Goal: Information Seeking & Learning: Check status

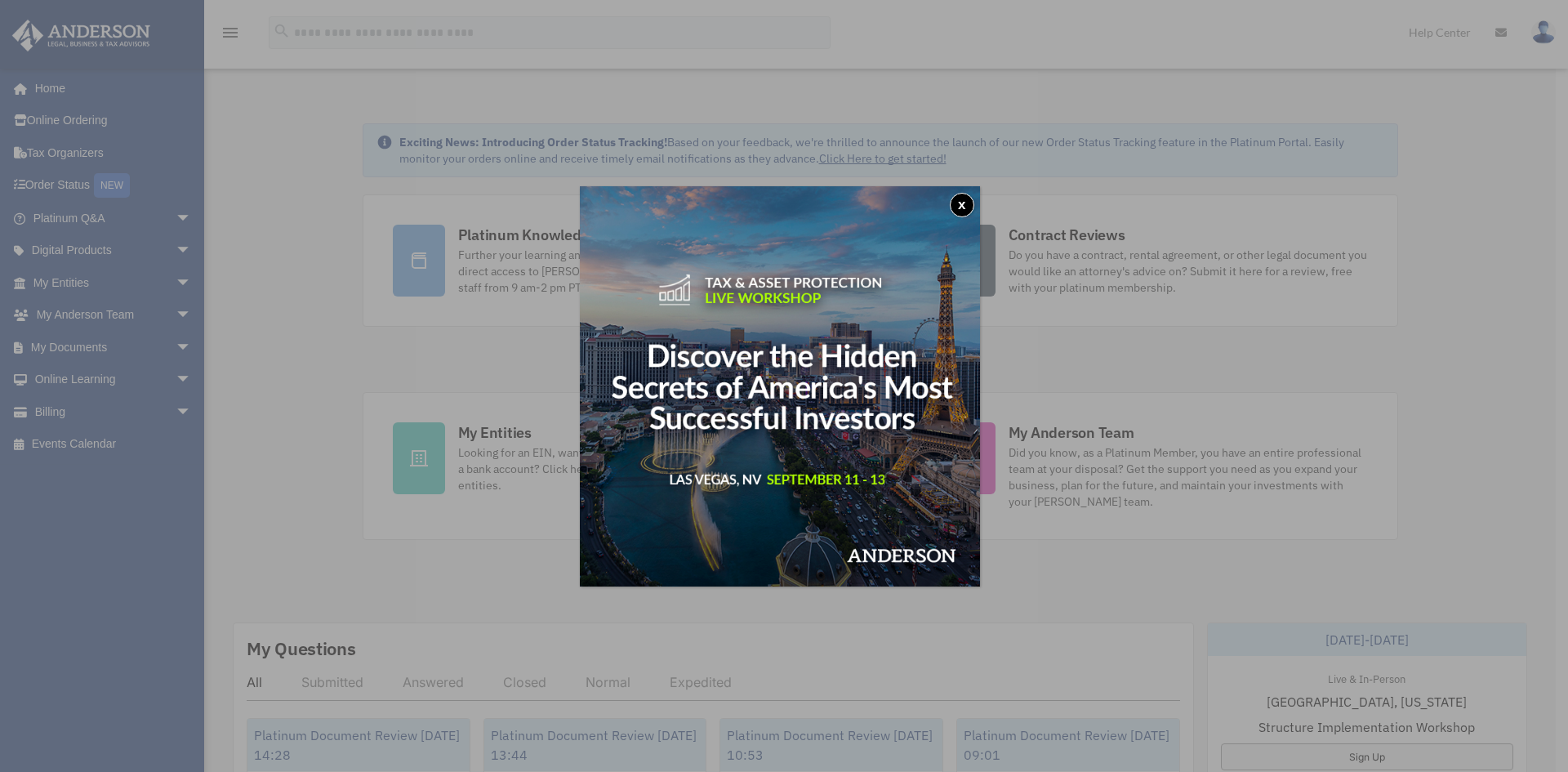
drag, startPoint x: 964, startPoint y: 208, endPoint x: 946, endPoint y: 208, distance: 18.0
click at [963, 208] on button "x" at bounding box center [962, 205] width 25 height 25
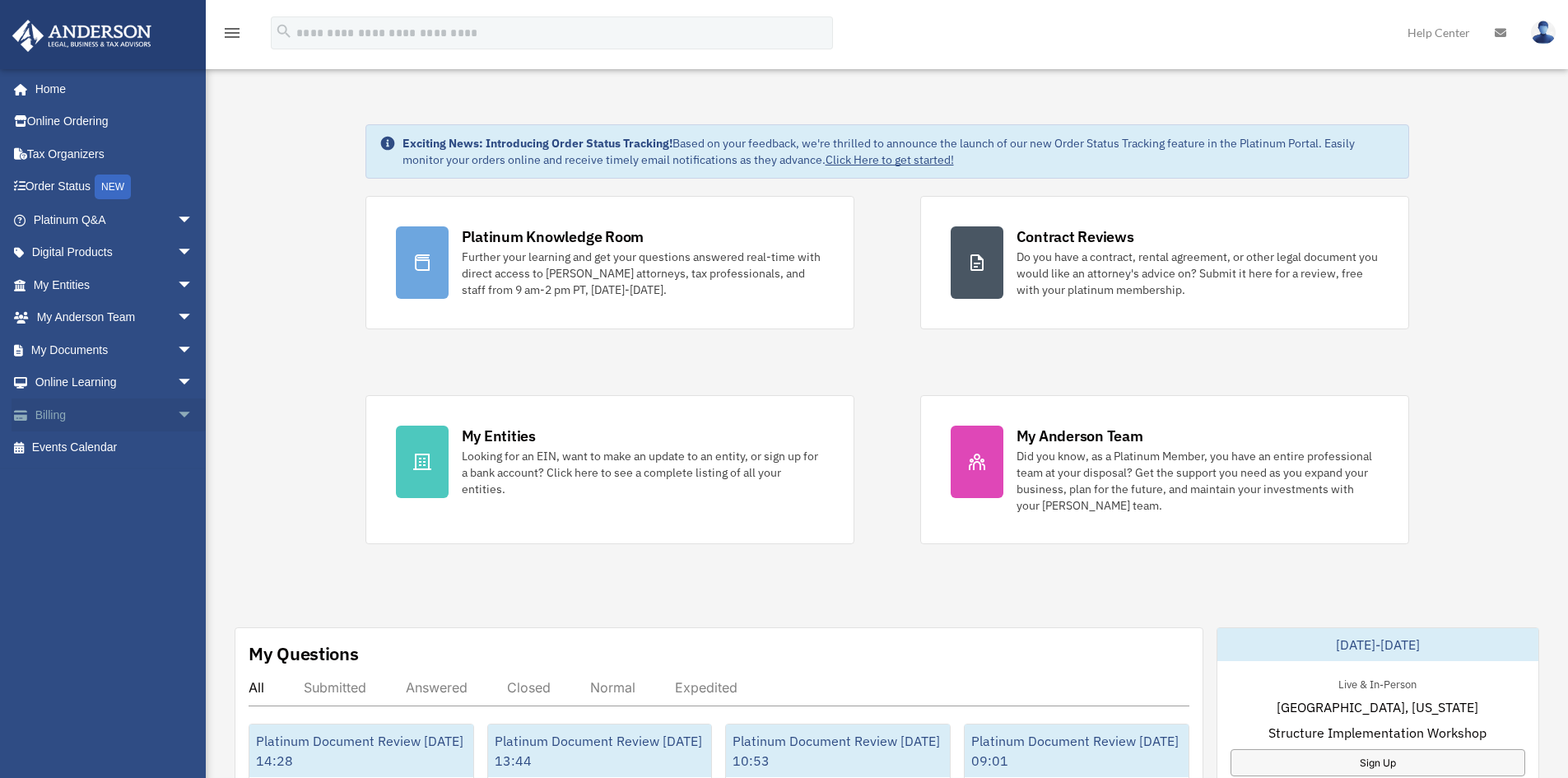
click at [52, 413] on link "Billing arrow_drop_down" at bounding box center [115, 415] width 207 height 33
click at [177, 417] on span "arrow_drop_down" at bounding box center [193, 415] width 33 height 34
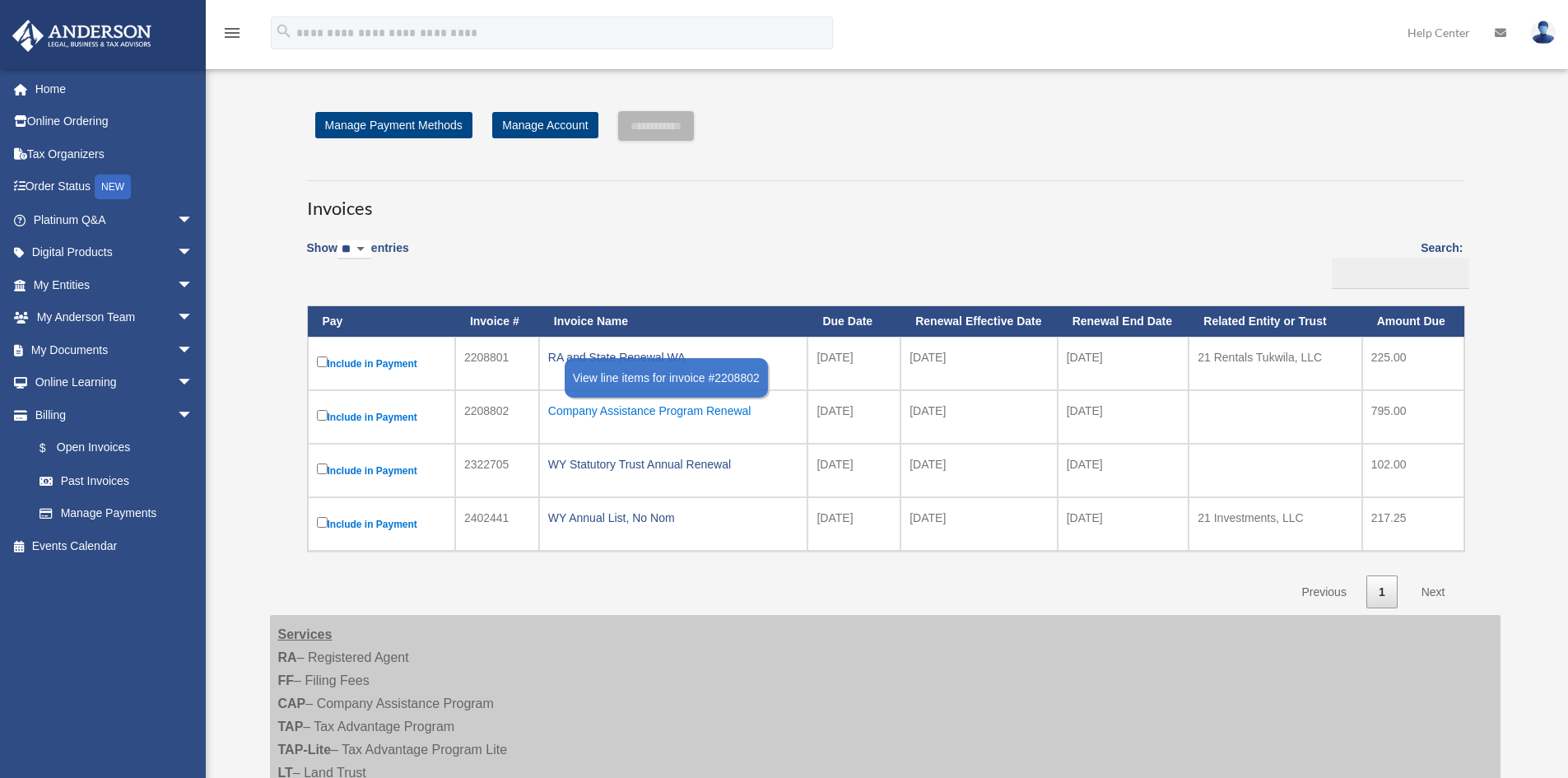
click at [664, 413] on div "Company Assistance Program Renewal" at bounding box center [674, 411] width 251 height 23
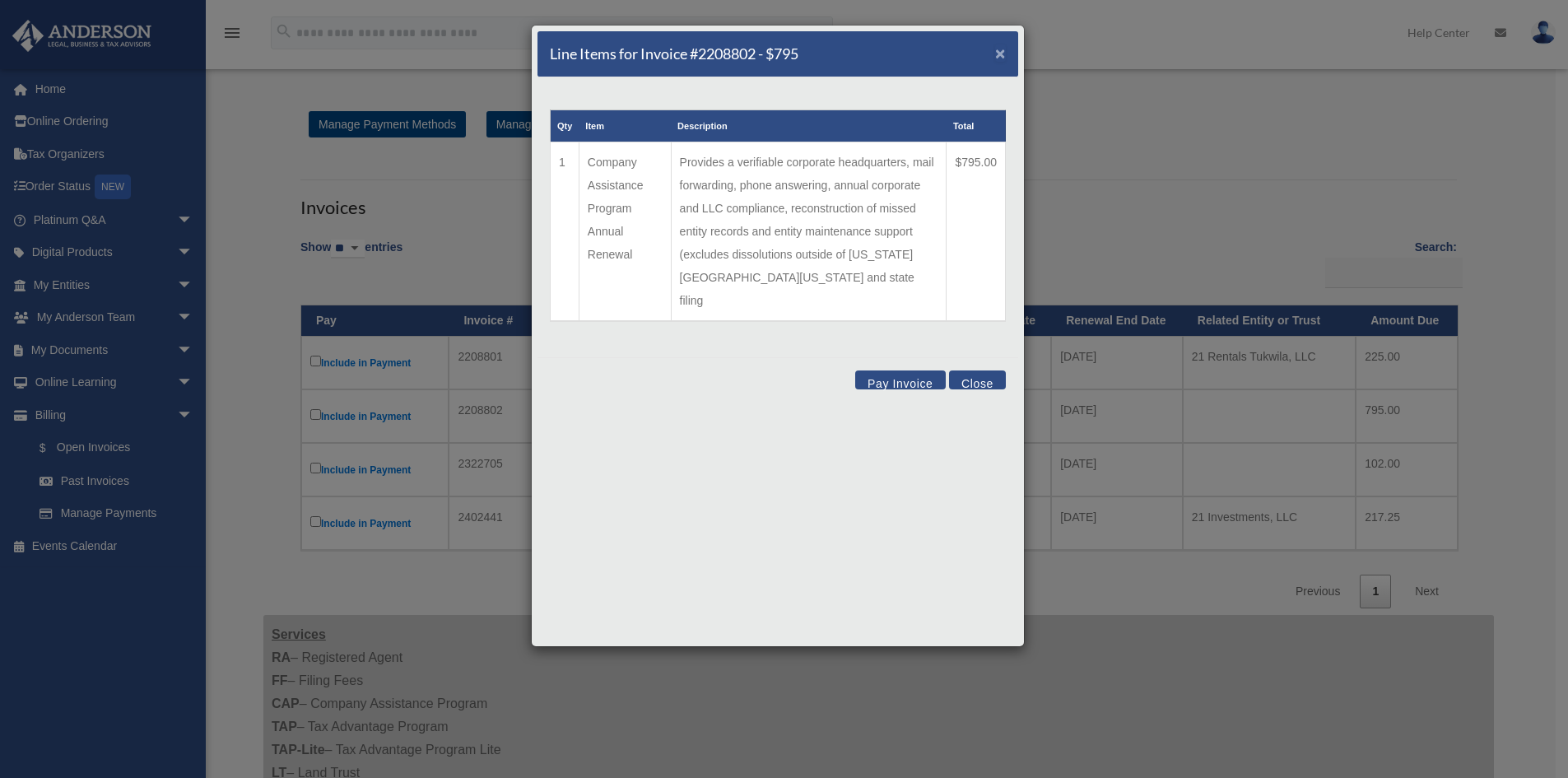
click at [999, 54] on span "×" at bounding box center [1000, 53] width 11 height 19
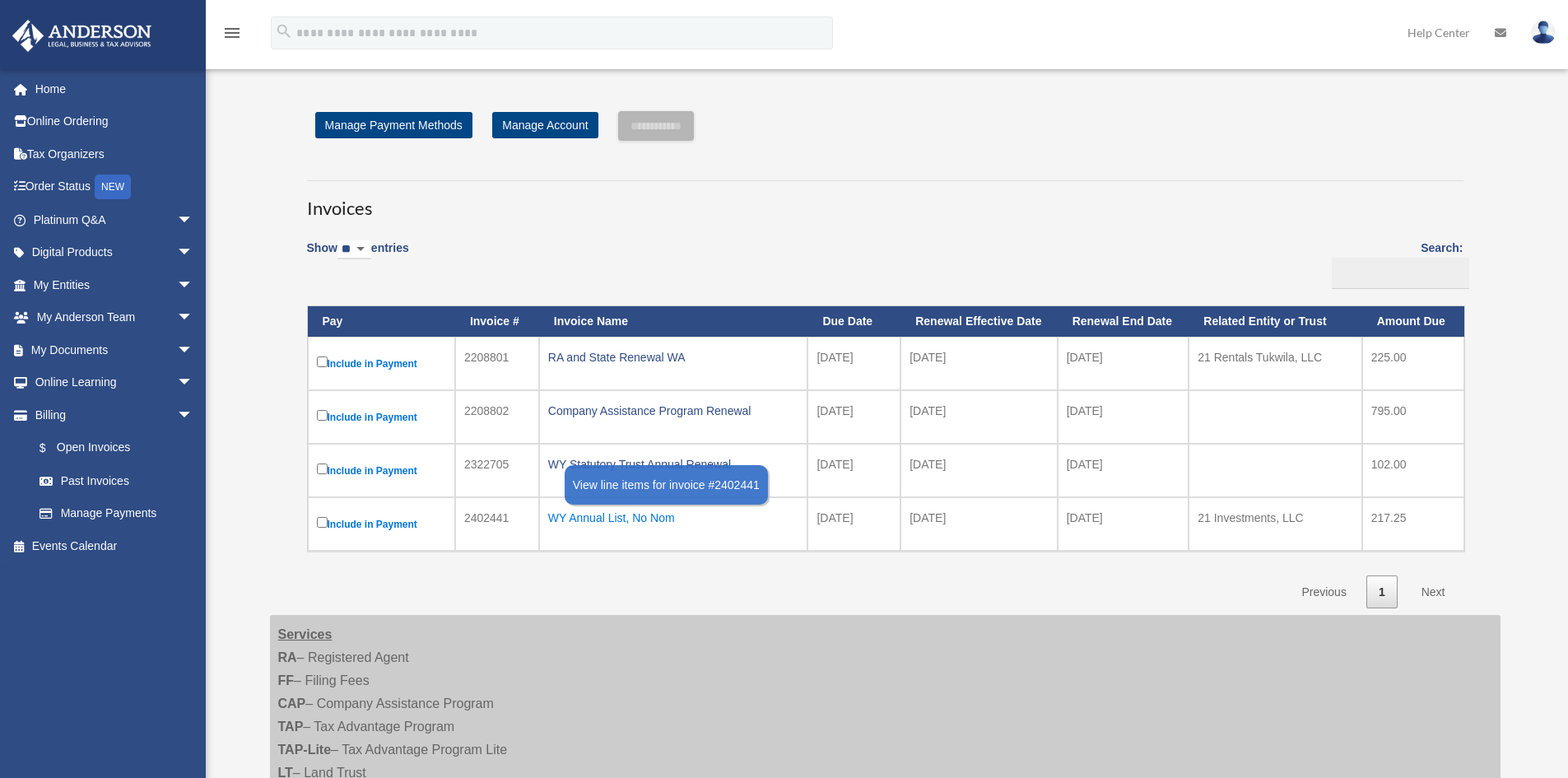
click at [651, 517] on div "WY Annual List, No Nom" at bounding box center [674, 518] width 251 height 23
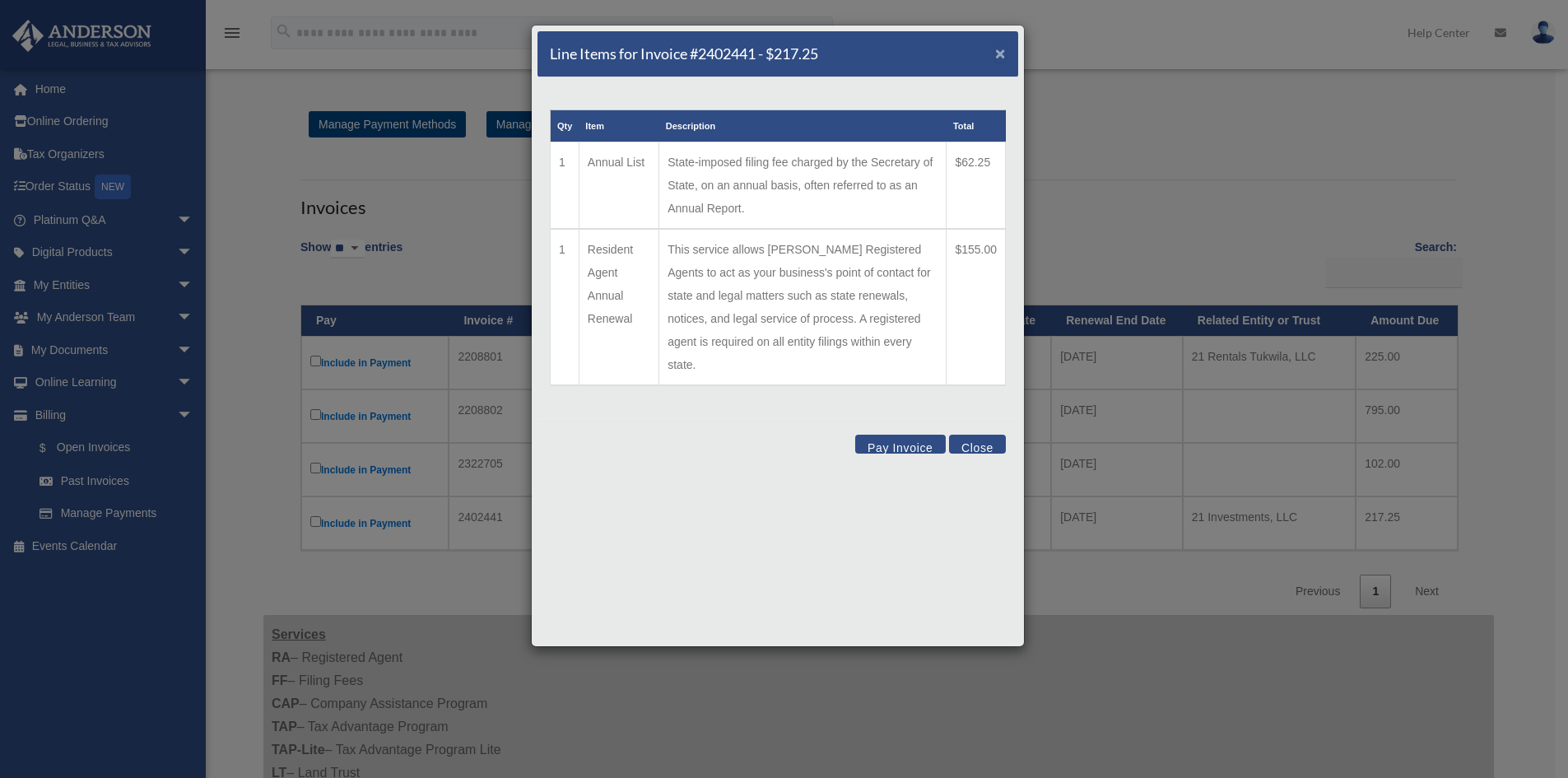
click at [1000, 55] on span "×" at bounding box center [1000, 53] width 11 height 19
